Goal: Check status: Check status

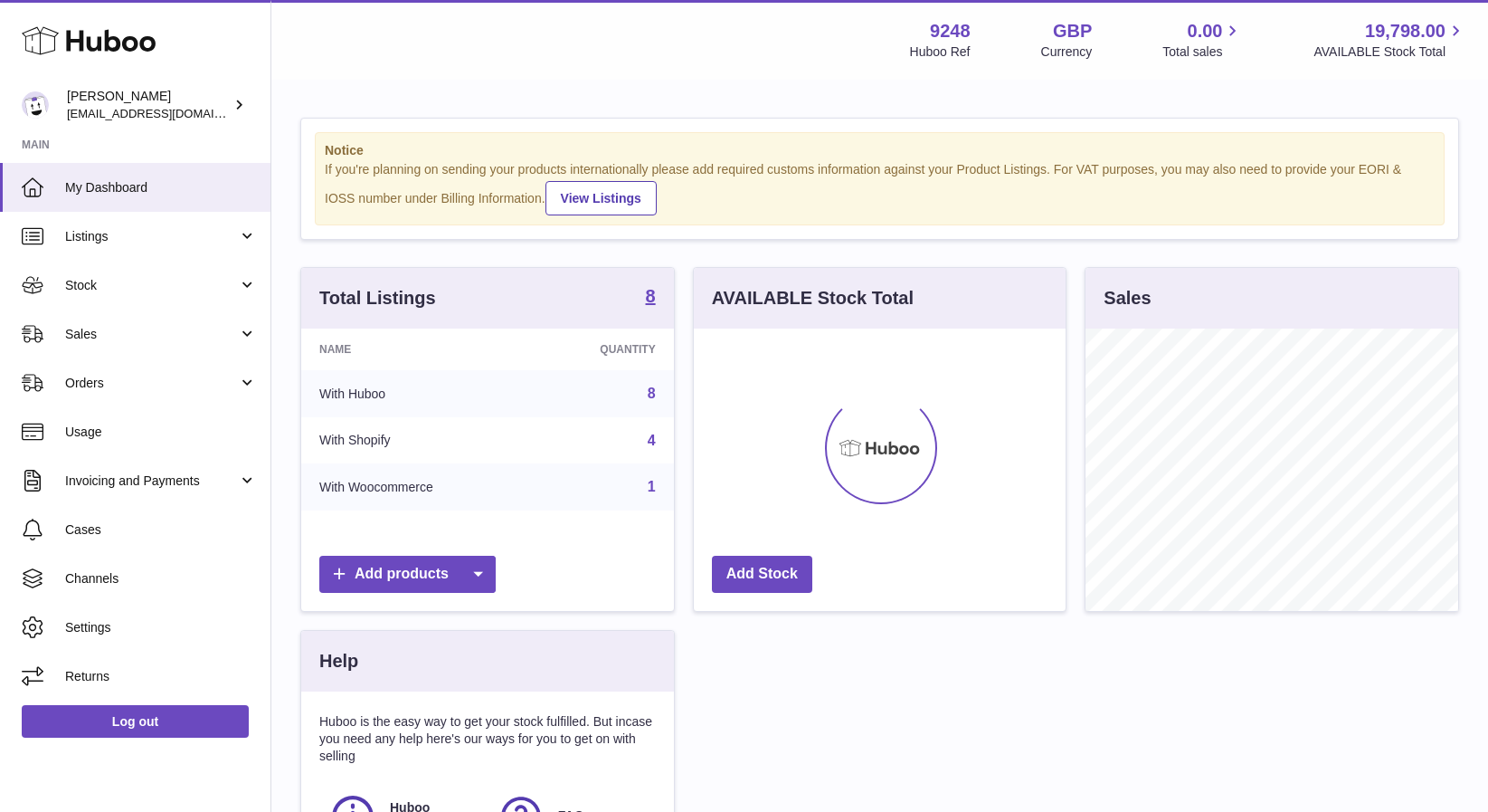
scroll to position [282, 372]
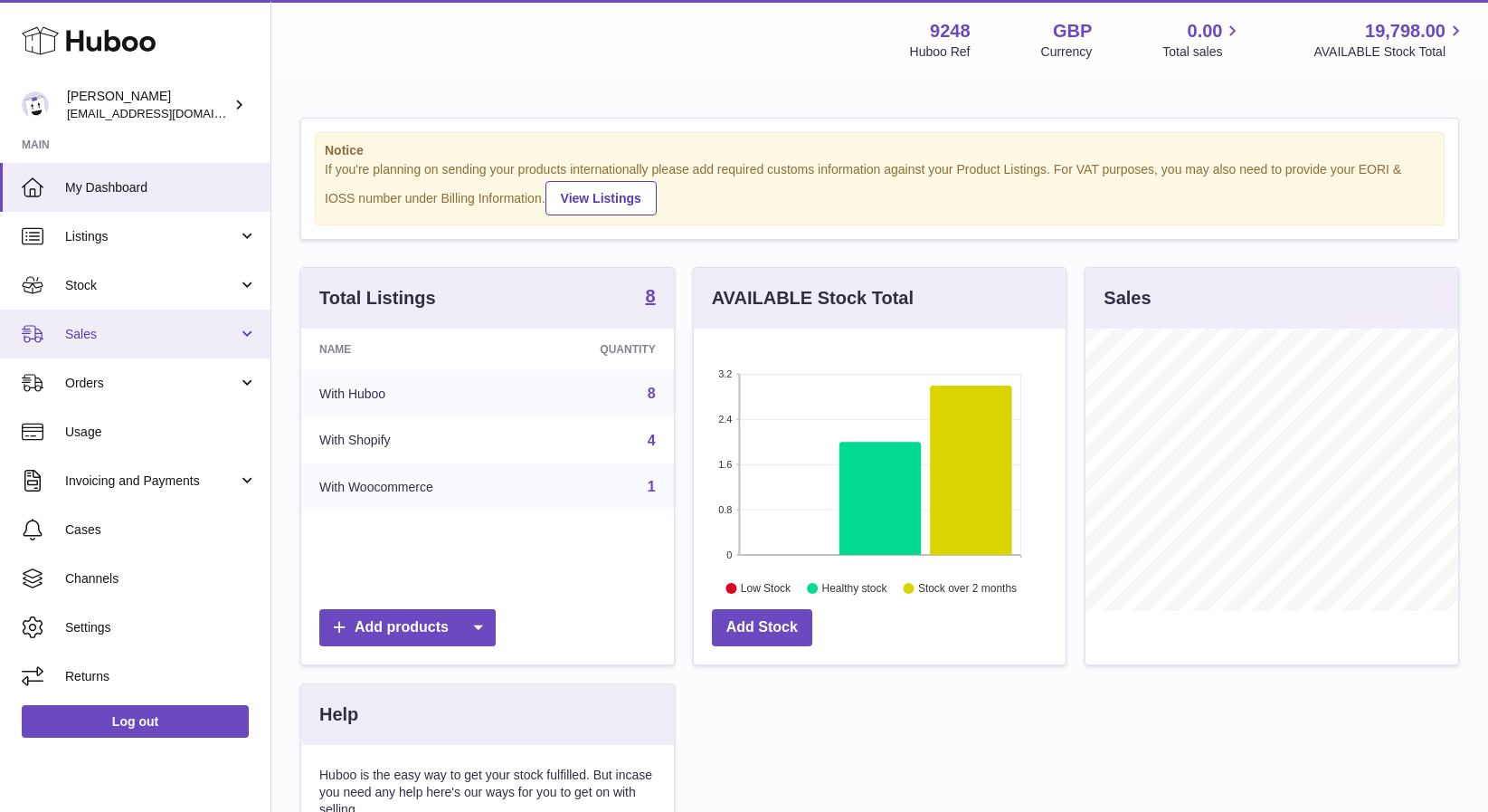
click at [93, 330] on span "Sales" at bounding box center [151, 334] width 173 height 17
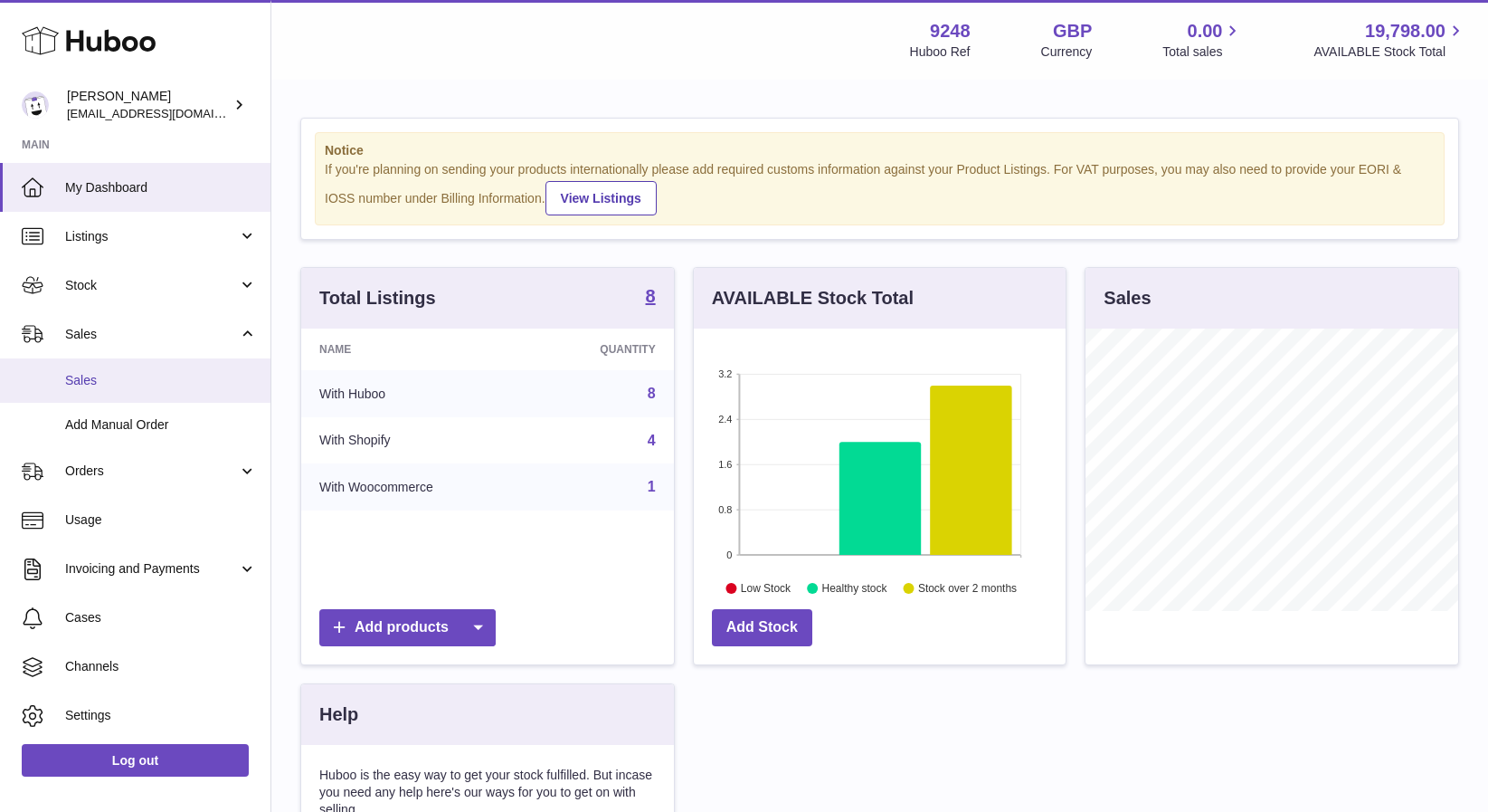
click at [113, 391] on link "Sales" at bounding box center [135, 381] width 271 height 44
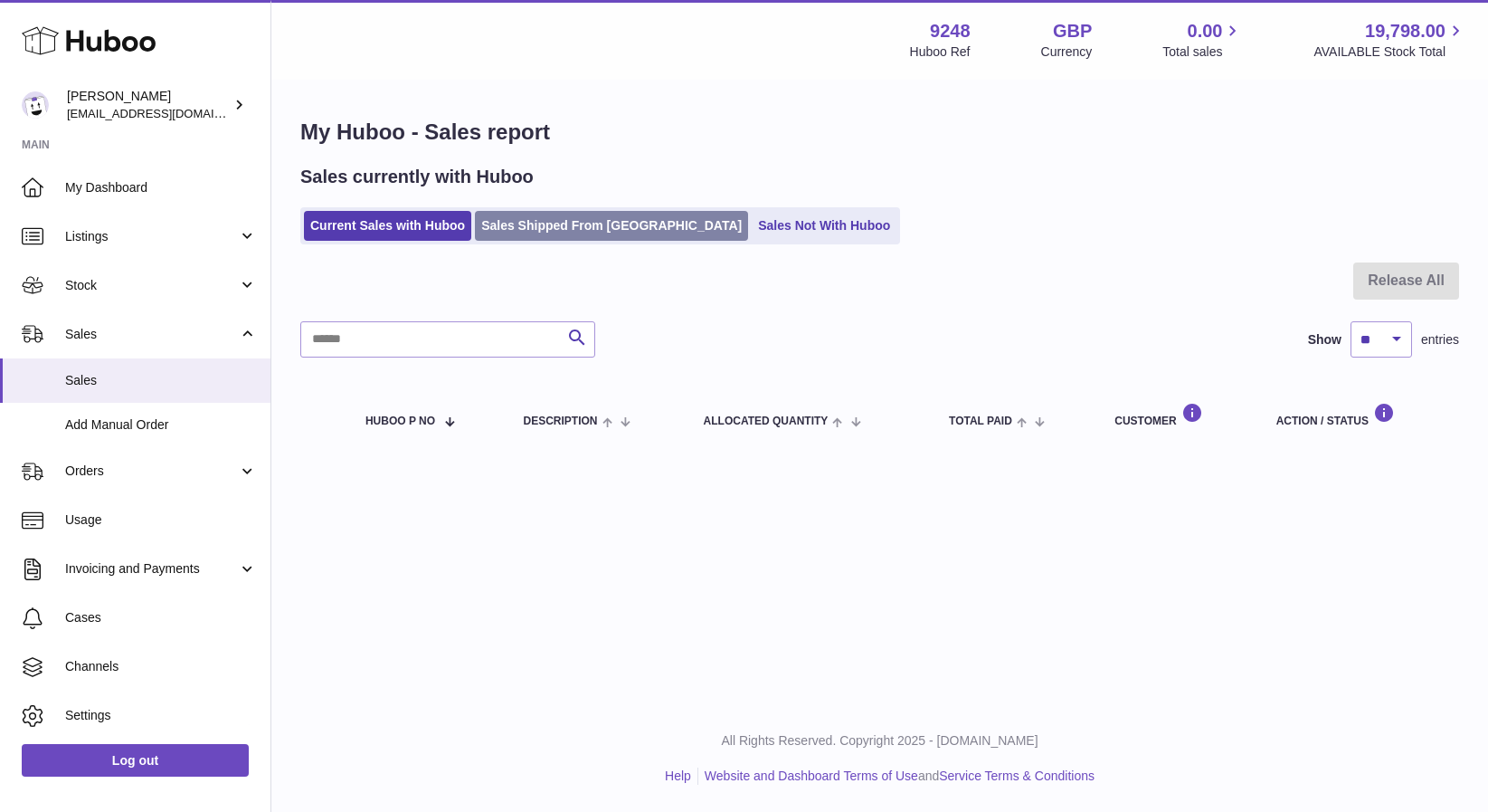
click at [513, 216] on link "Sales Shipped From Huboo" at bounding box center [611, 226] width 273 height 30
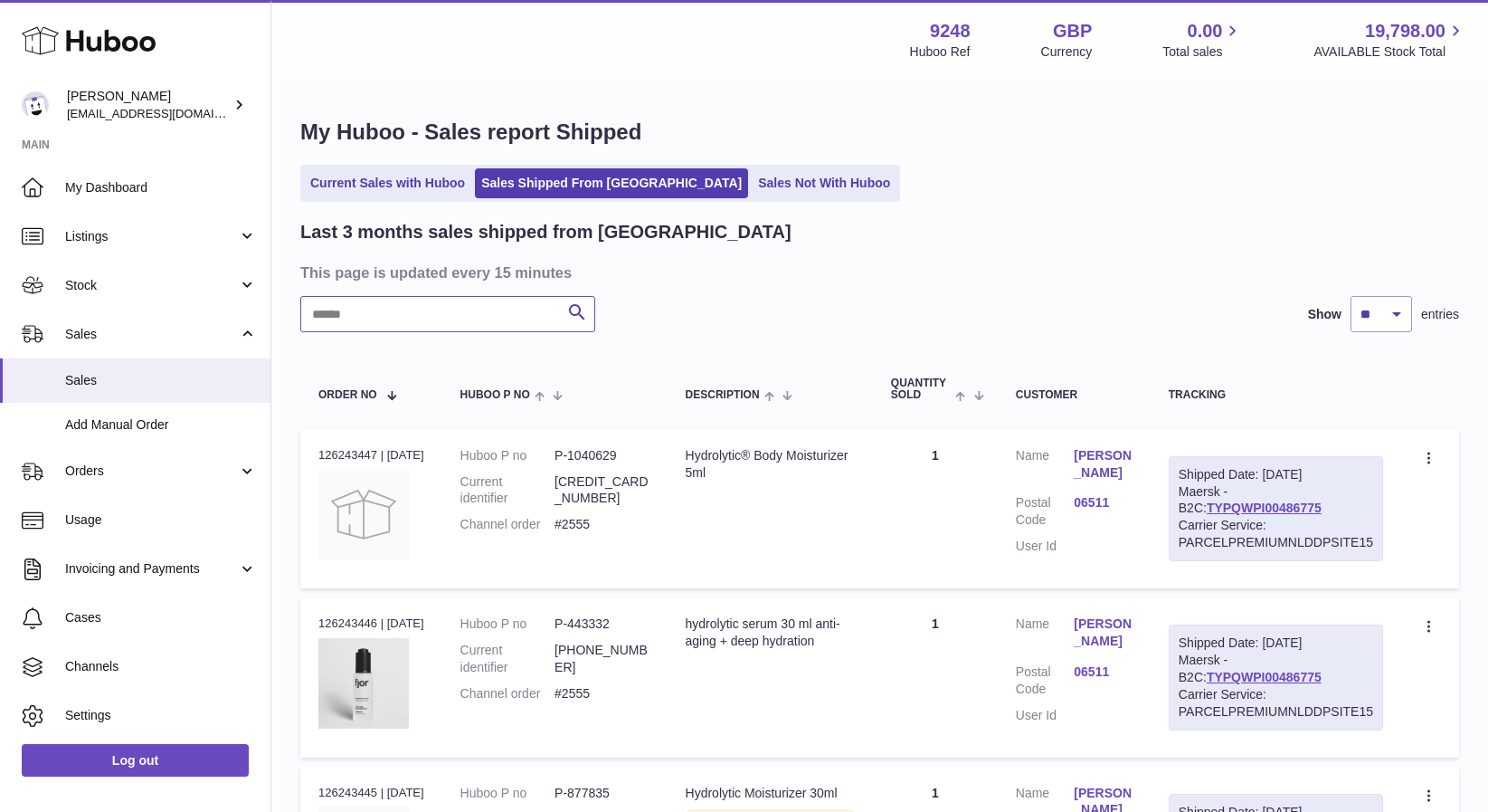
click at [458, 316] on input "text" at bounding box center [448, 313] width 295 height 36
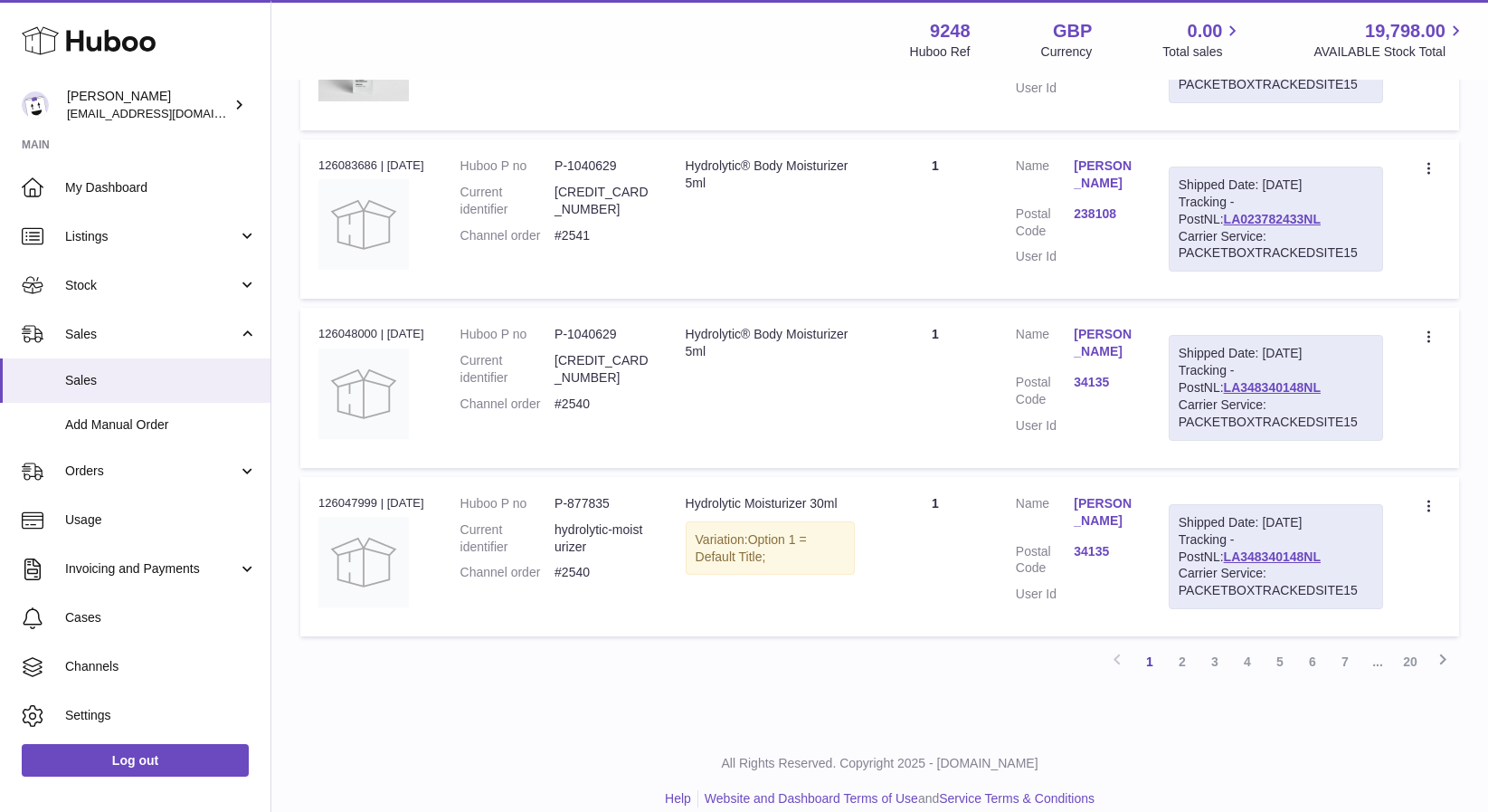
scroll to position [1514, 0]
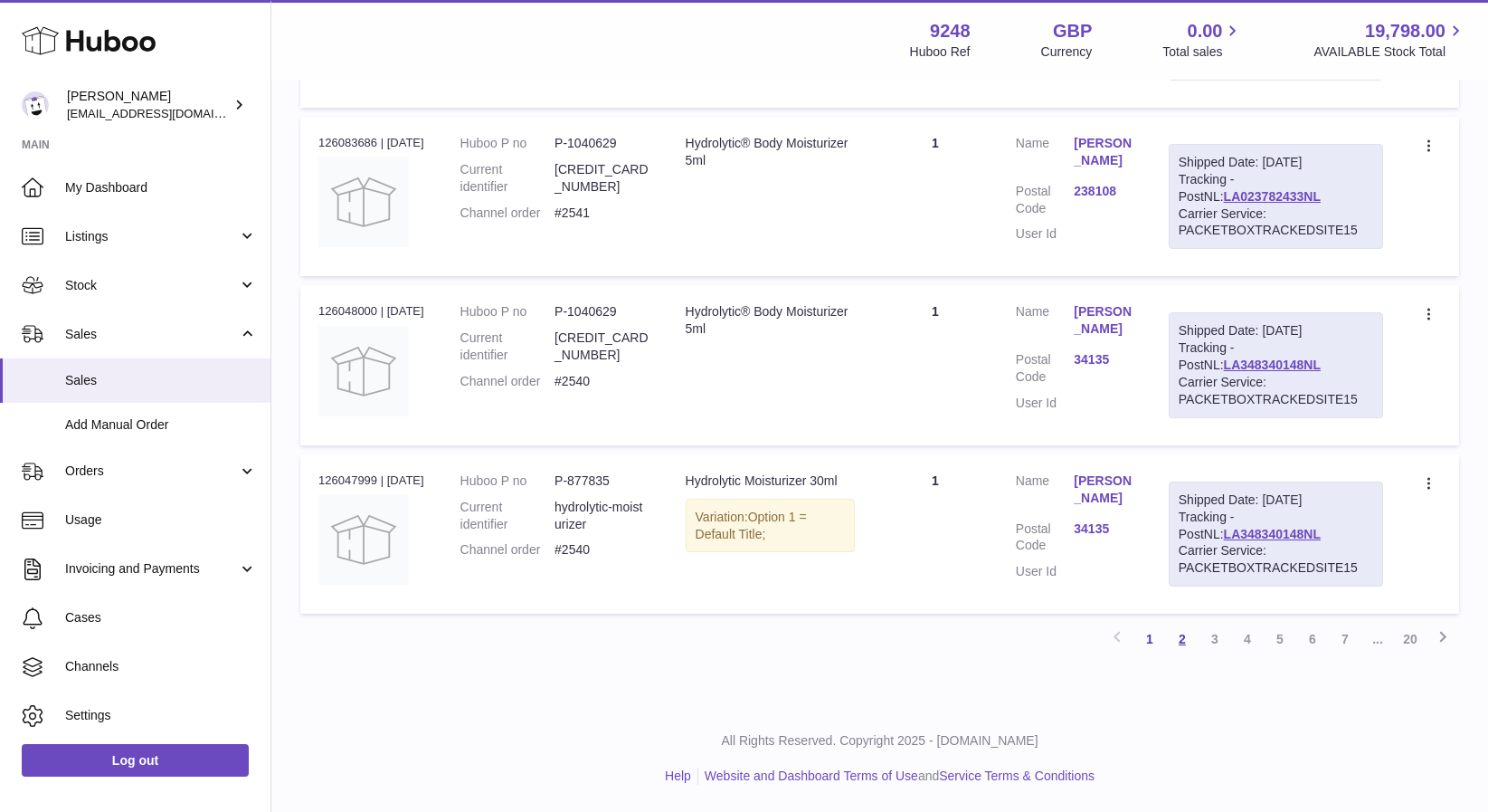
click at [1187, 643] on link "2" at bounding box center [1182, 638] width 33 height 33
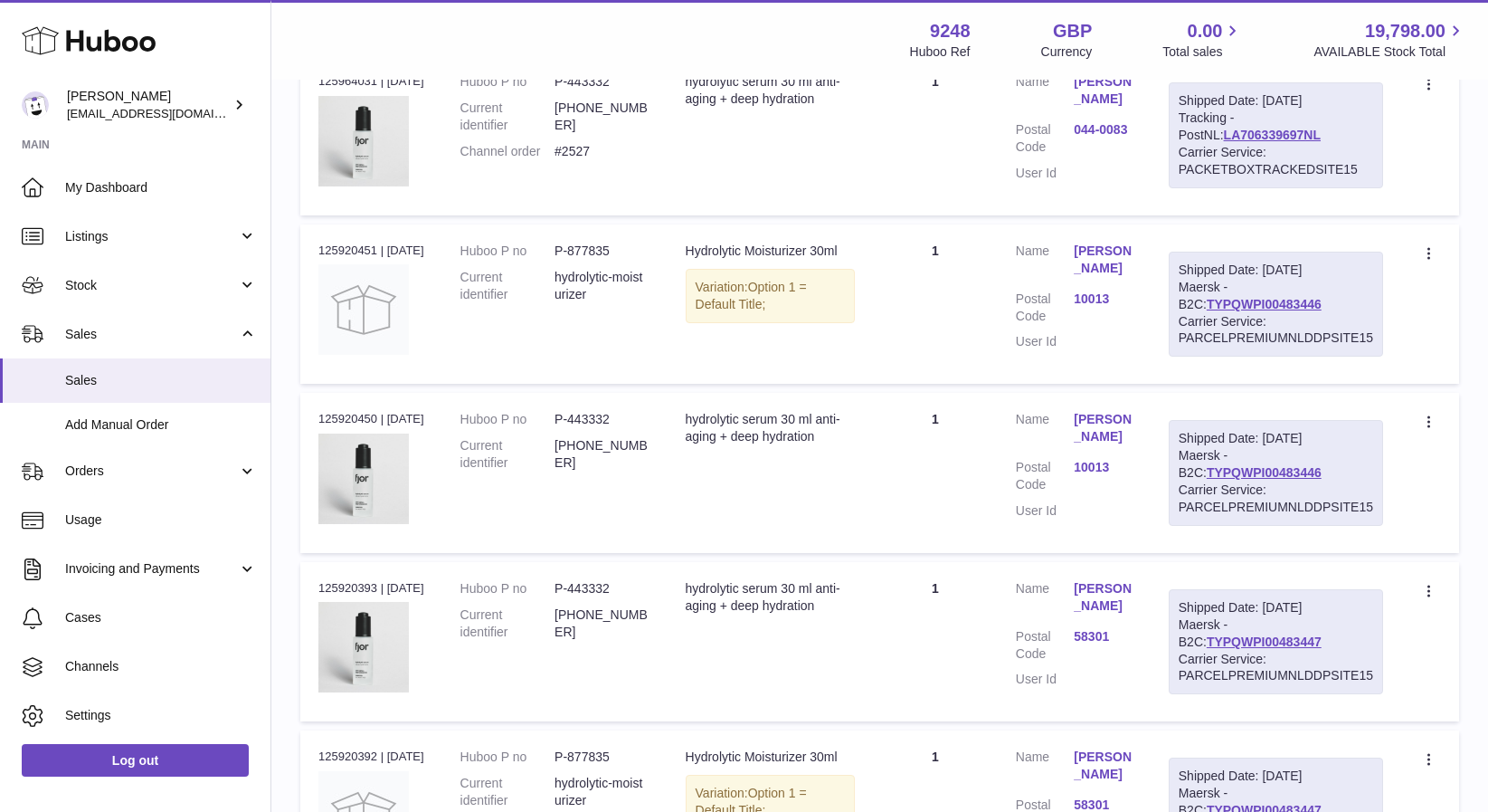
scroll to position [1071, 0]
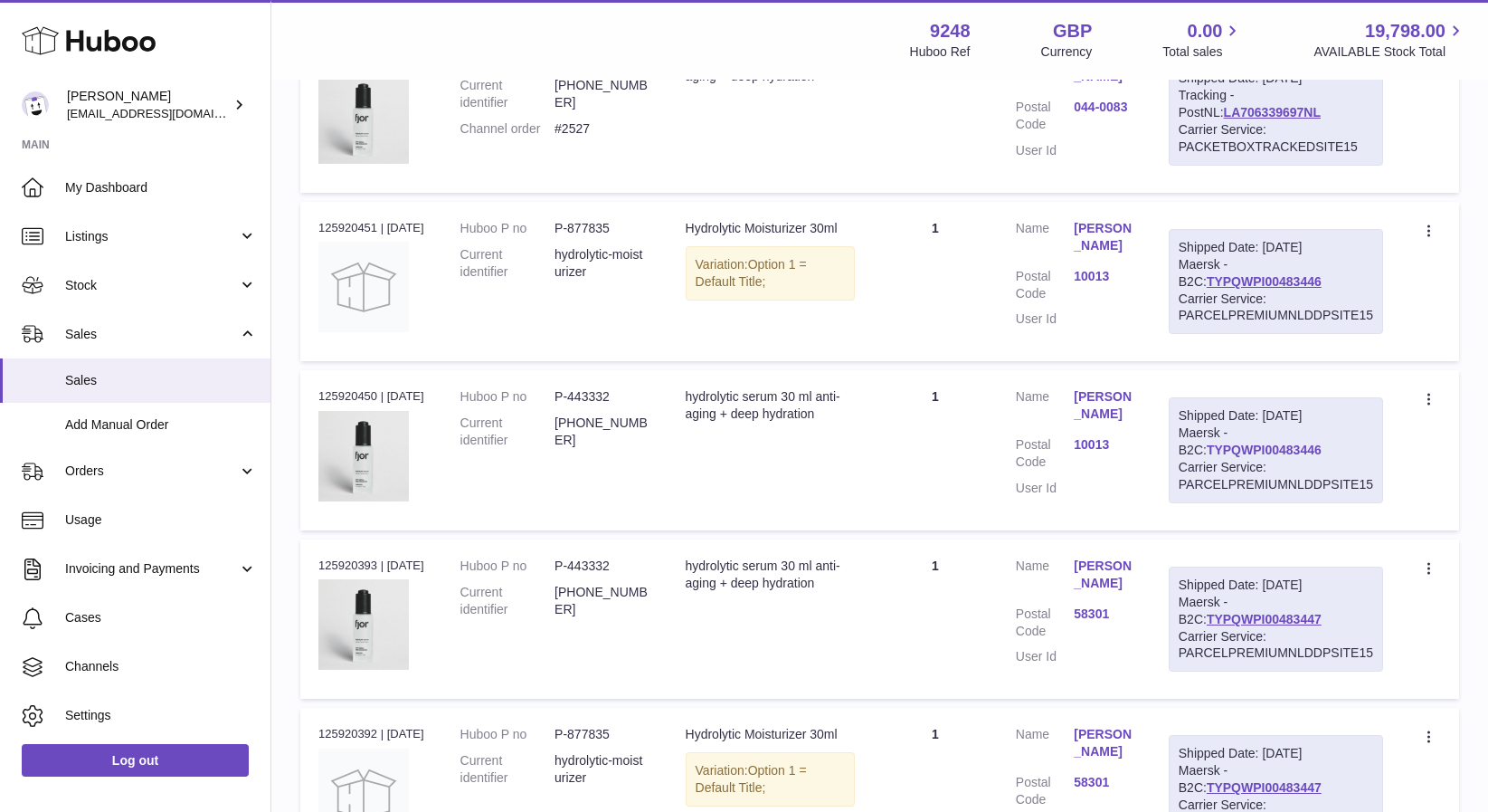
click at [1213, 447] on link "TYPQWPI00483446" at bounding box center [1264, 449] width 115 height 14
